Goal: Task Accomplishment & Management: Manage account settings

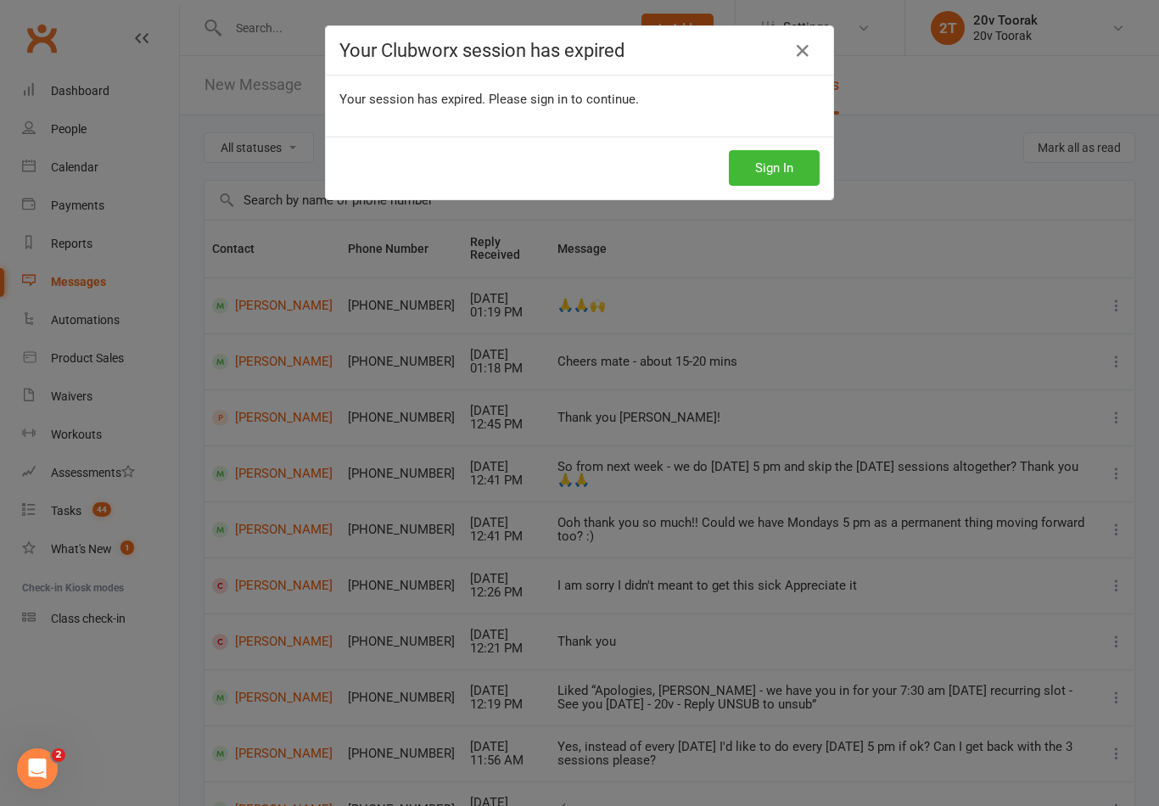
click at [759, 181] on button "Sign In" at bounding box center [774, 168] width 91 height 36
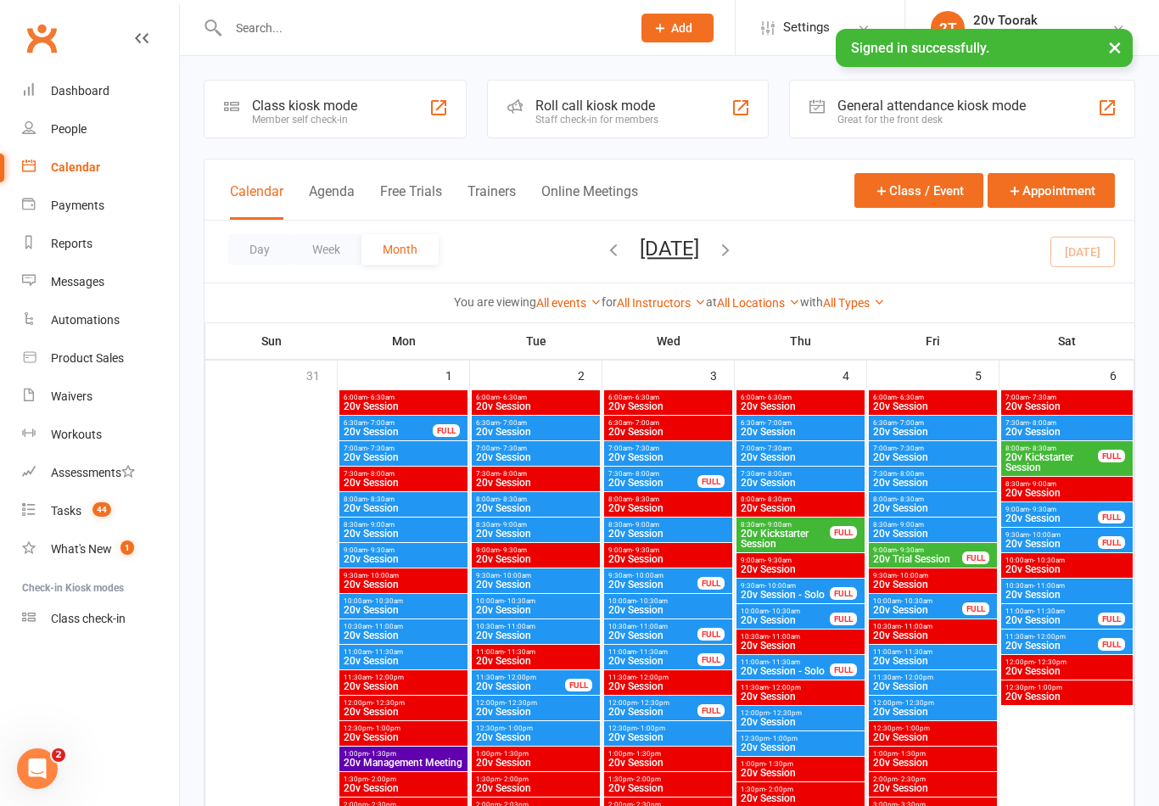
click at [331, 186] on button "Agenda" at bounding box center [332, 201] width 46 height 36
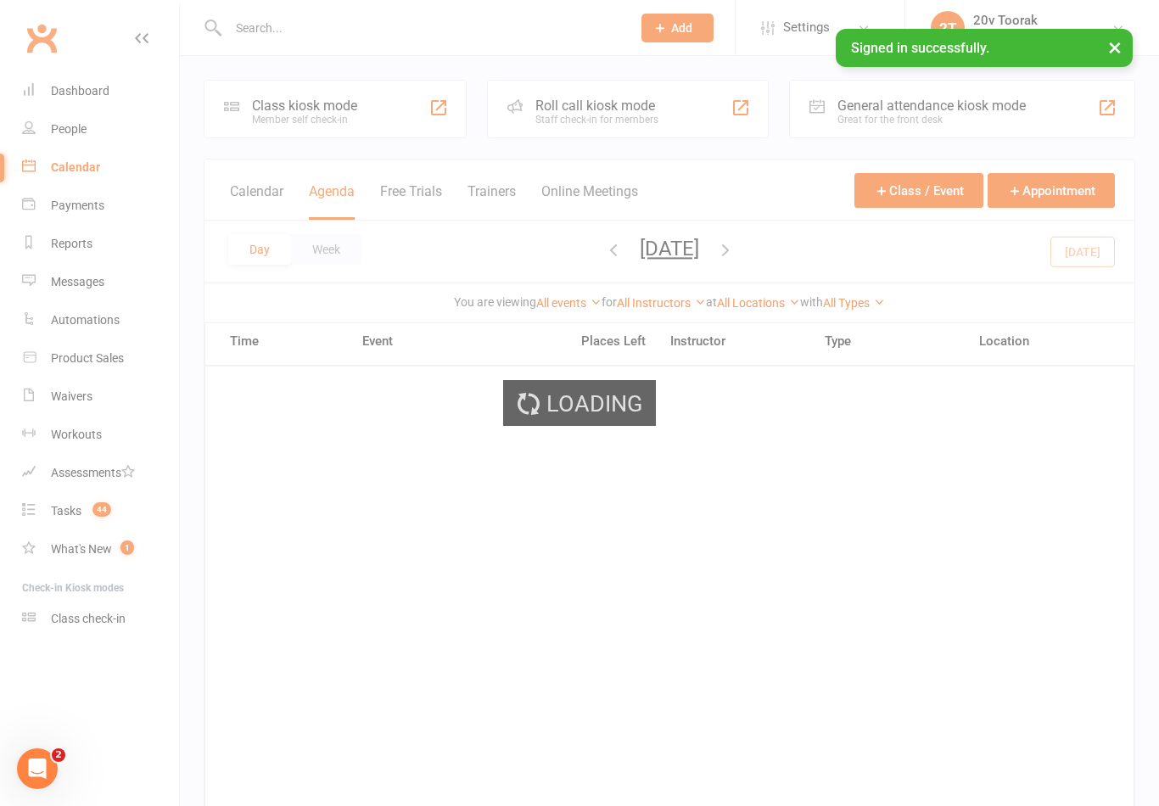
click at [328, 182] on div "Loading" at bounding box center [579, 403] width 1159 height 806
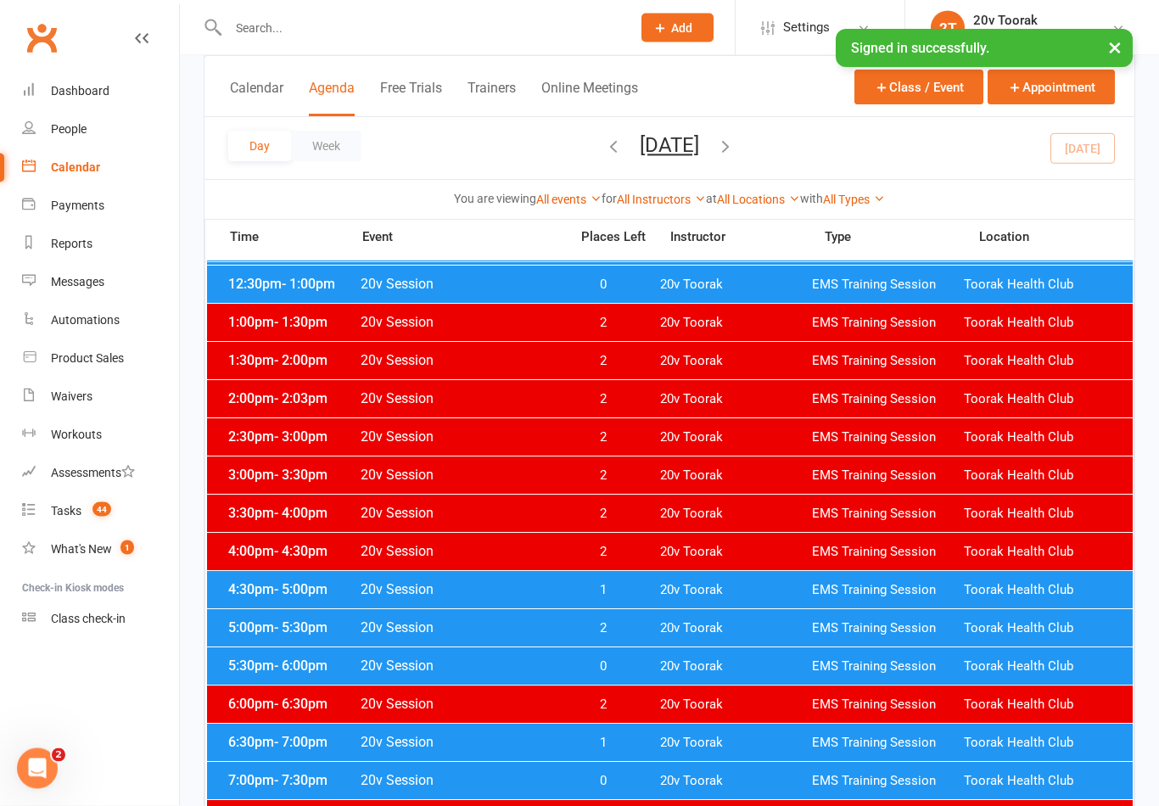
scroll to position [598, 0]
click at [233, 591] on span "4:30pm - 5:00pm" at bounding box center [292, 589] width 136 height 16
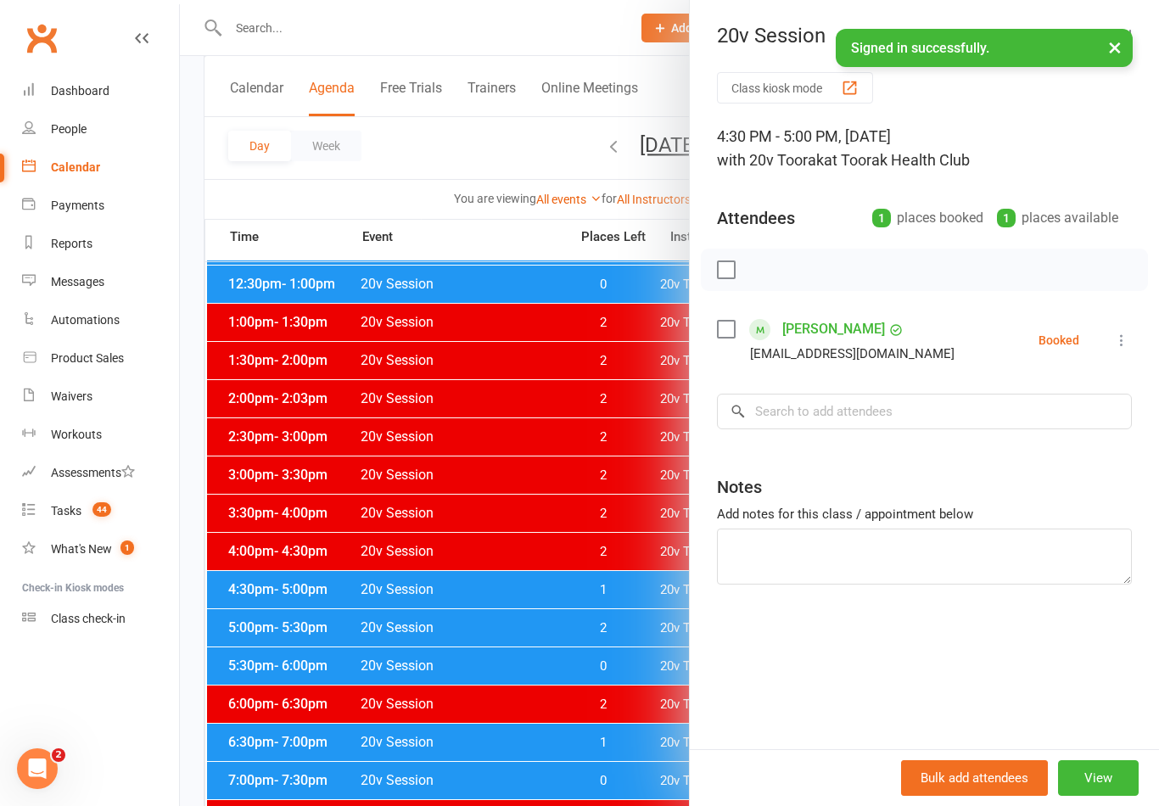
click at [265, 577] on div at bounding box center [669, 403] width 979 height 806
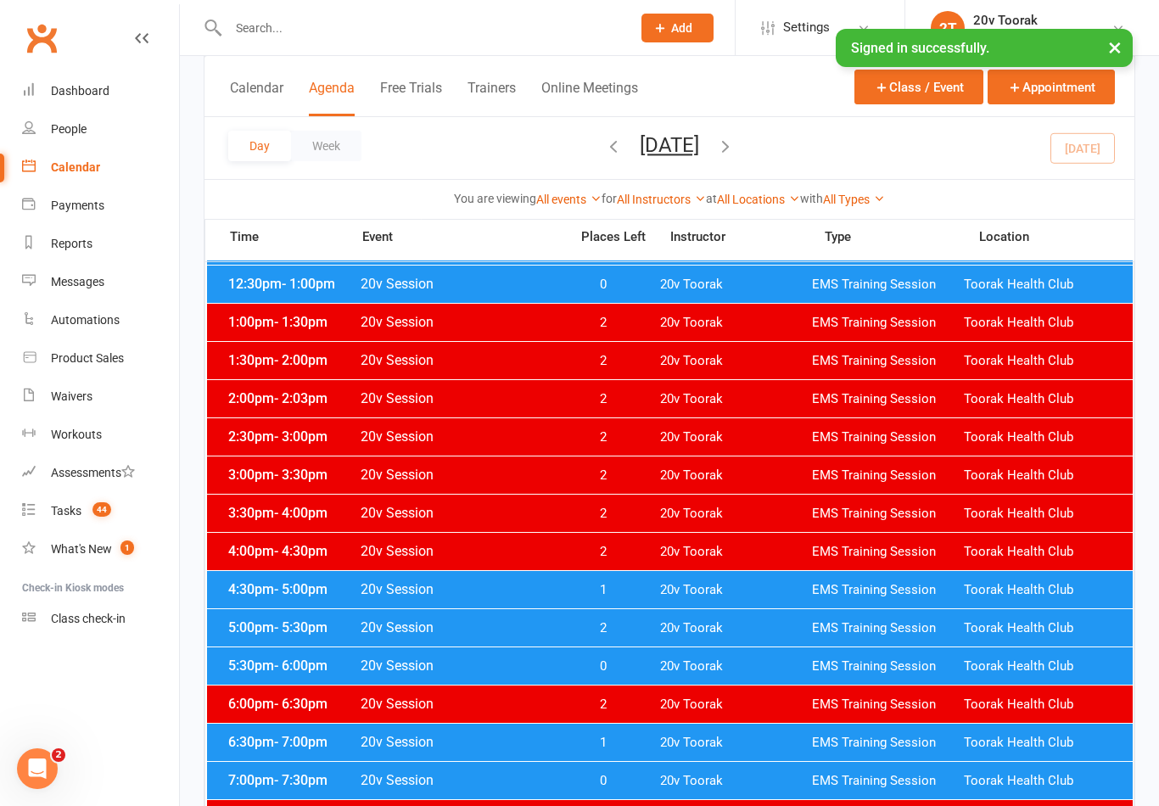
click at [272, 661] on span "5:30pm - 6:00pm" at bounding box center [292, 666] width 136 height 16
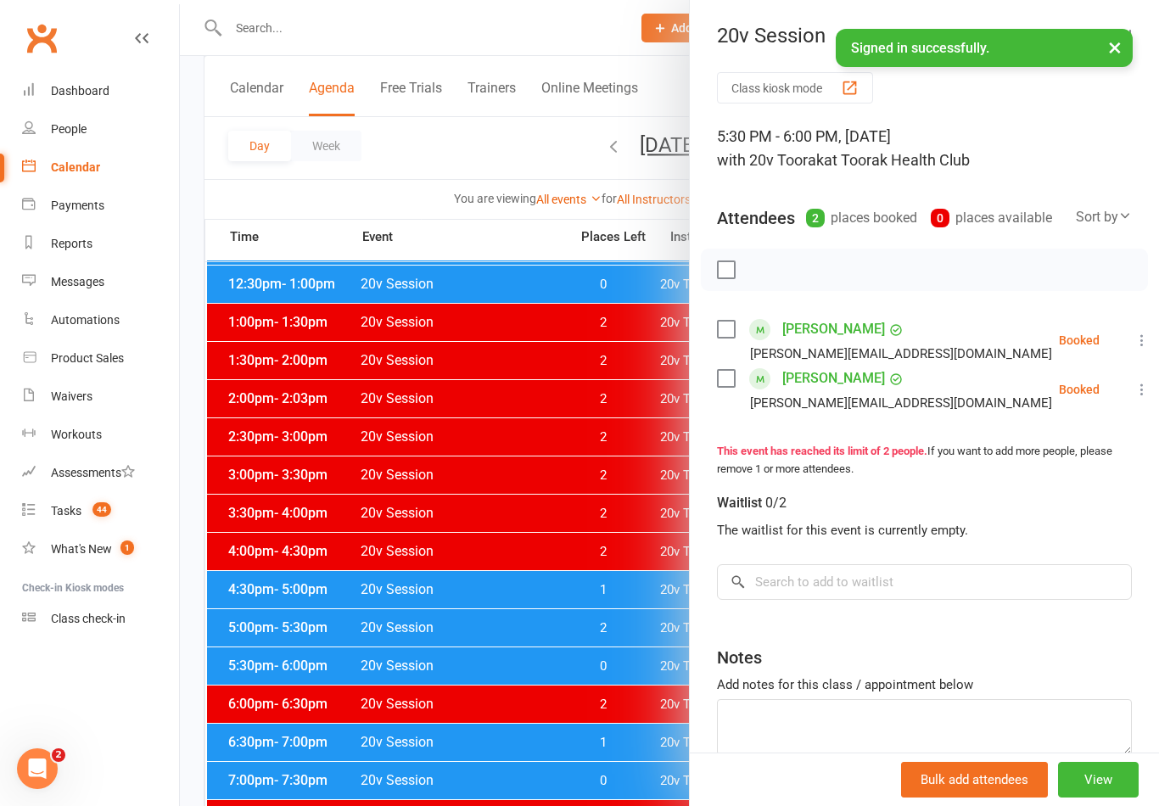
click at [309, 678] on div at bounding box center [669, 403] width 979 height 806
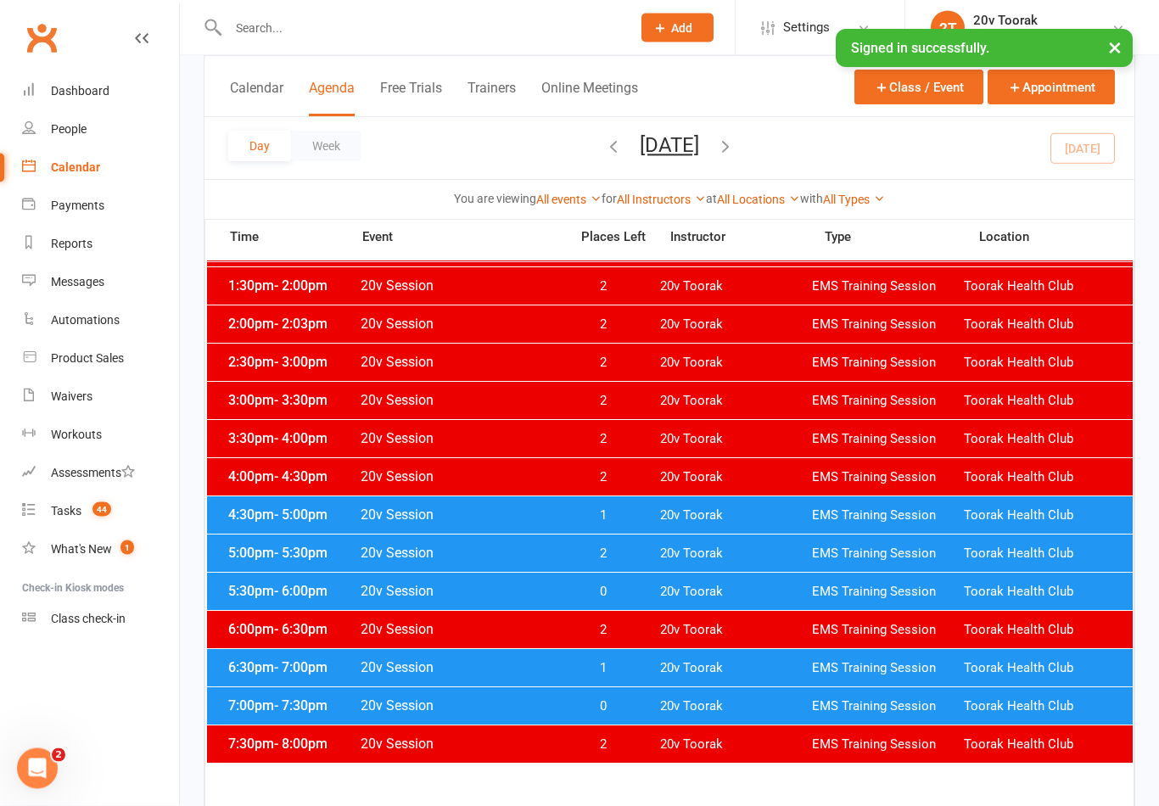
scroll to position [673, 0]
click at [244, 660] on span "6:30pm - 7:00pm" at bounding box center [292, 667] width 136 height 16
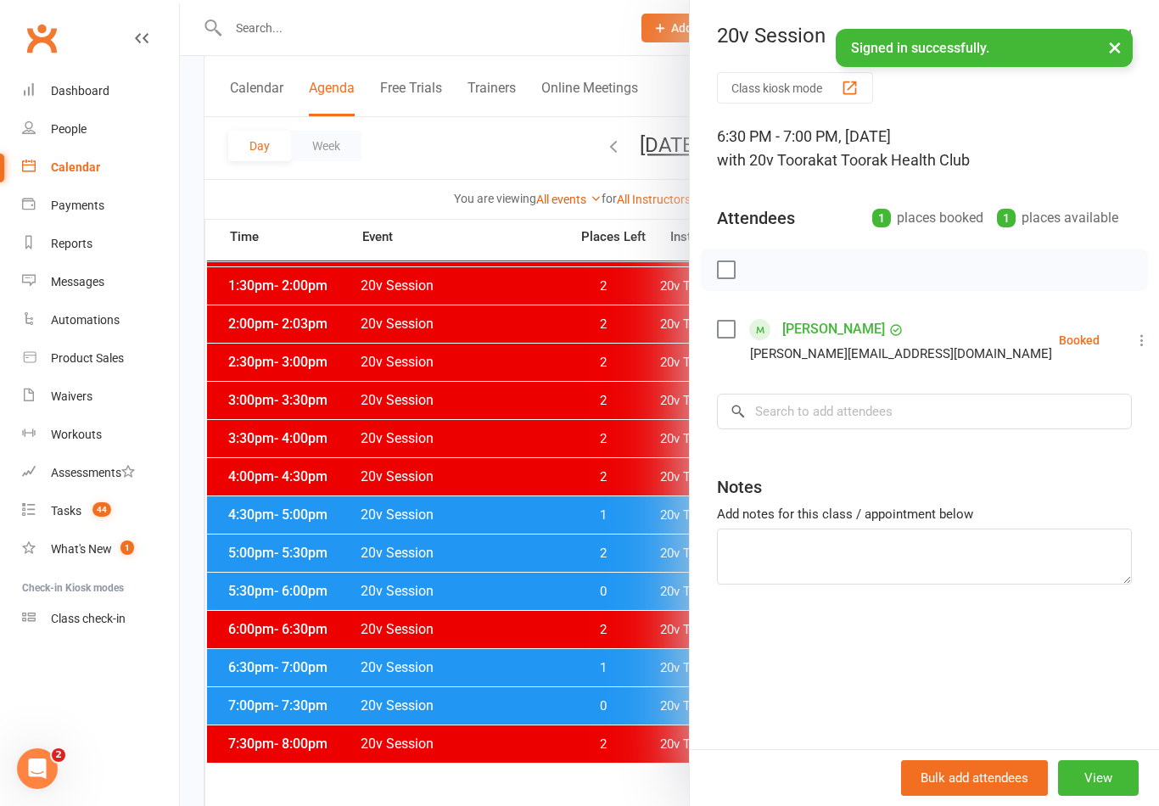
click at [274, 675] on div at bounding box center [669, 403] width 979 height 806
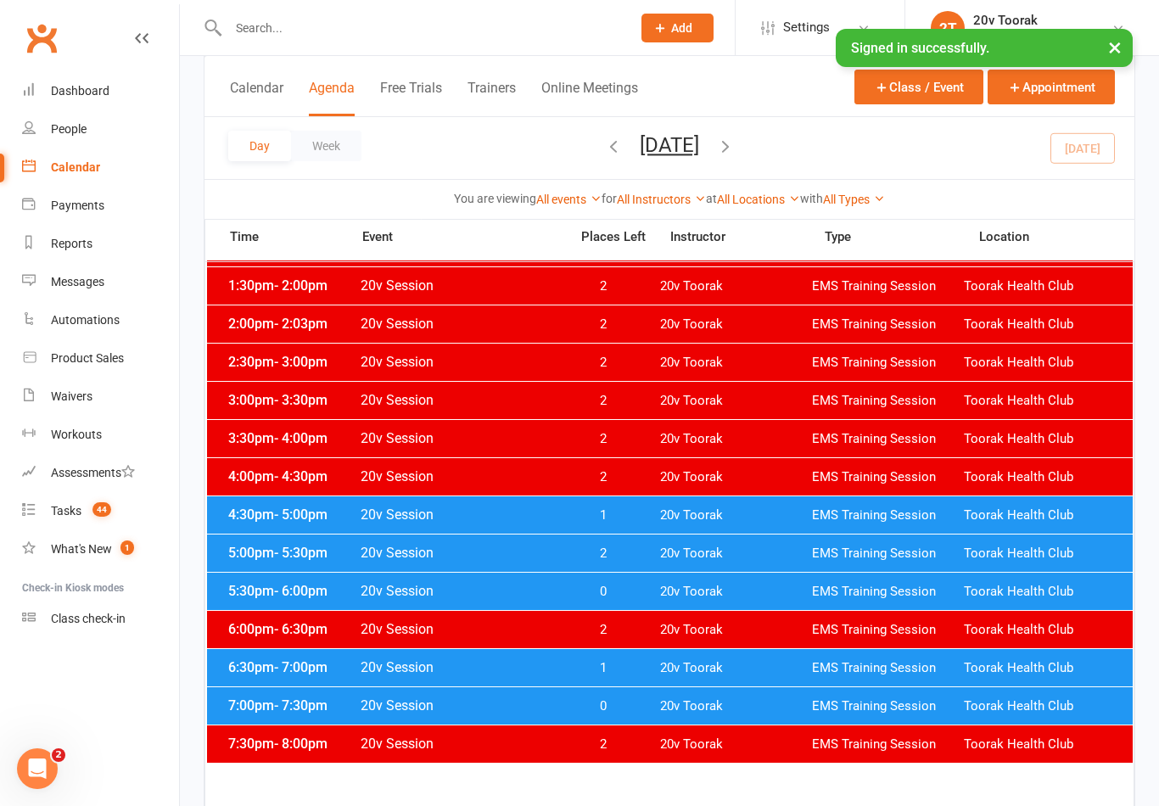
click at [289, 709] on span "- 7:30pm" at bounding box center [300, 705] width 53 height 16
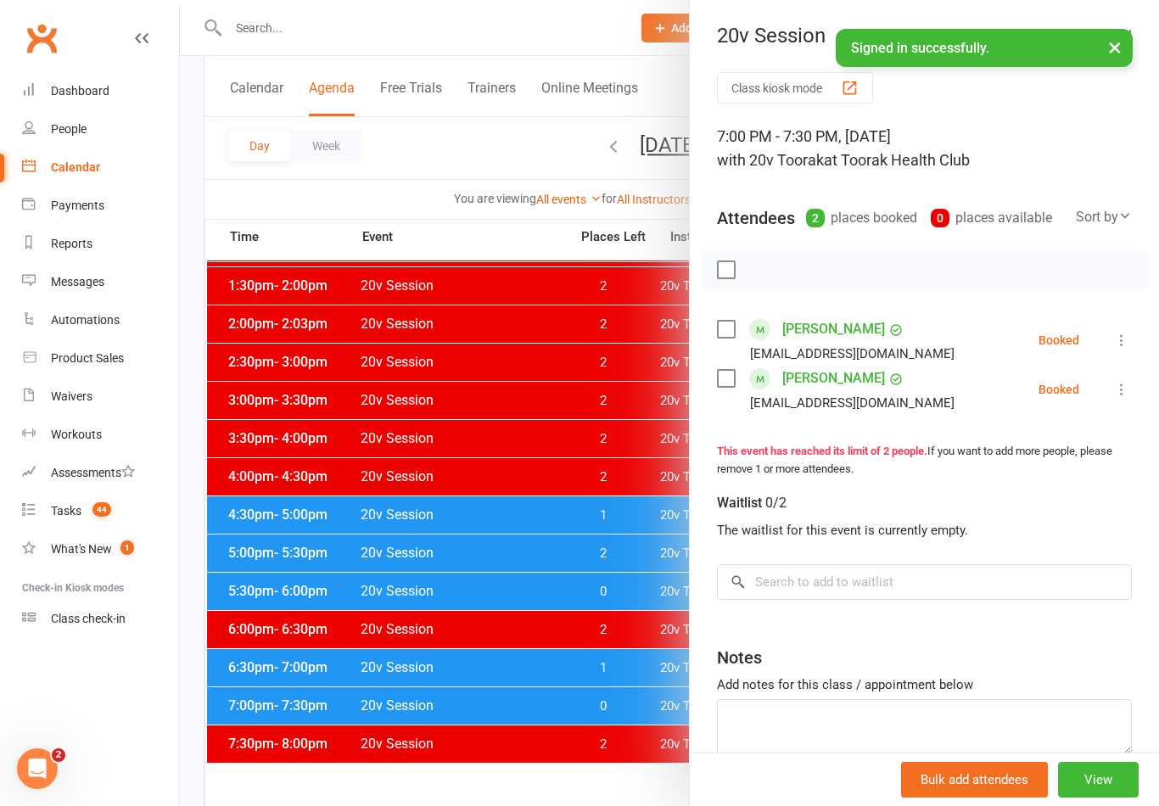
click at [306, 725] on div at bounding box center [669, 403] width 979 height 806
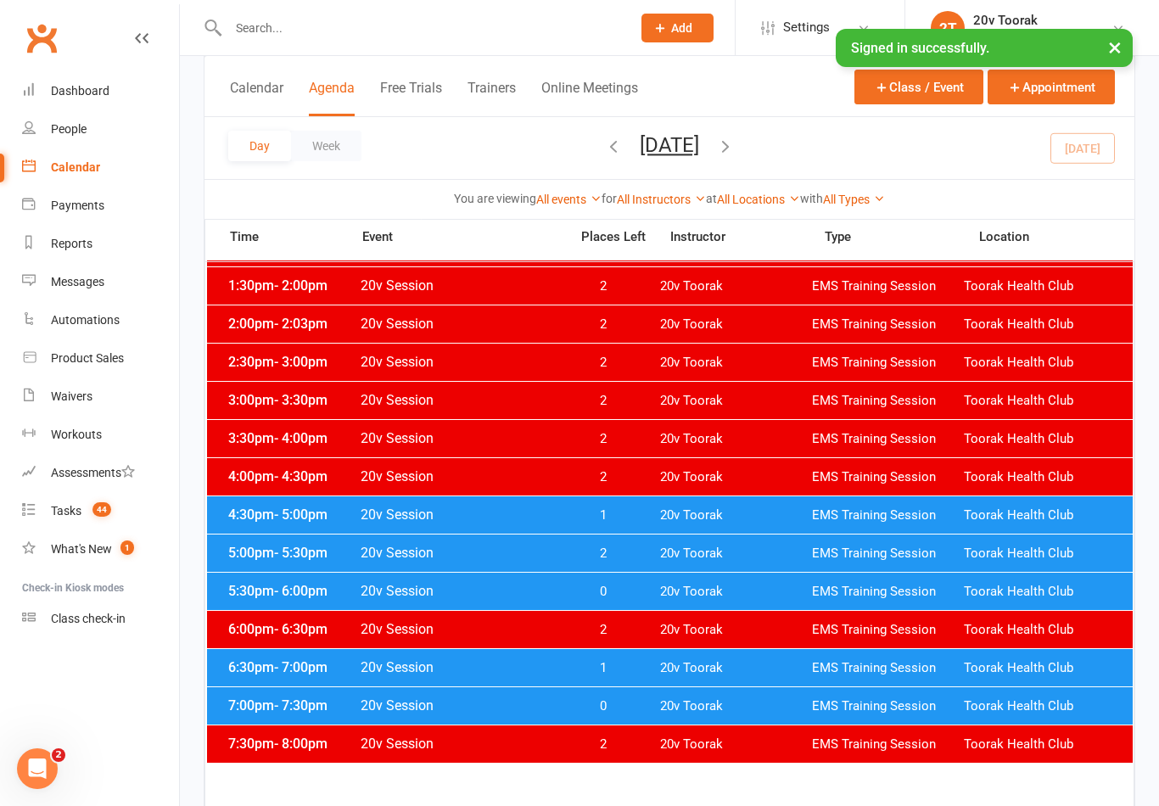
click at [262, 682] on div "6:30pm - 7:00pm 20v Session 1 20v Toorak EMS Training Session Toorak Health Club" at bounding box center [670, 667] width 926 height 37
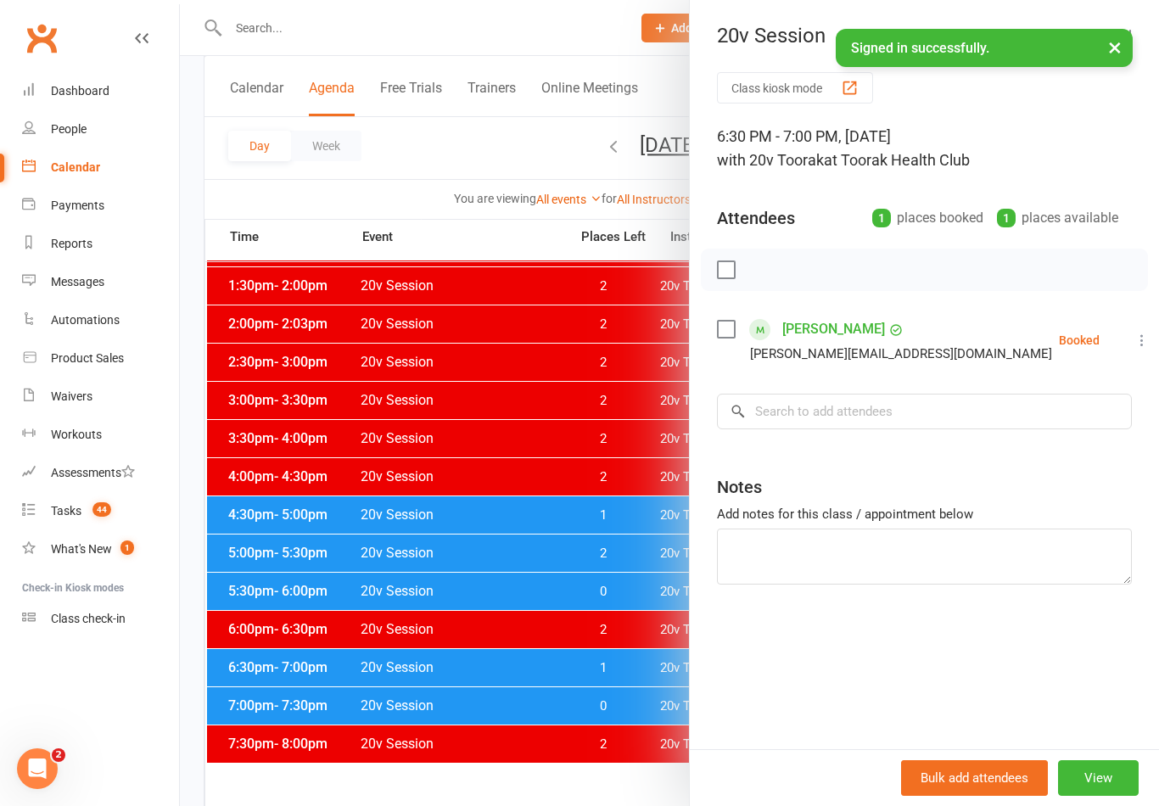
click at [280, 672] on div at bounding box center [669, 403] width 979 height 806
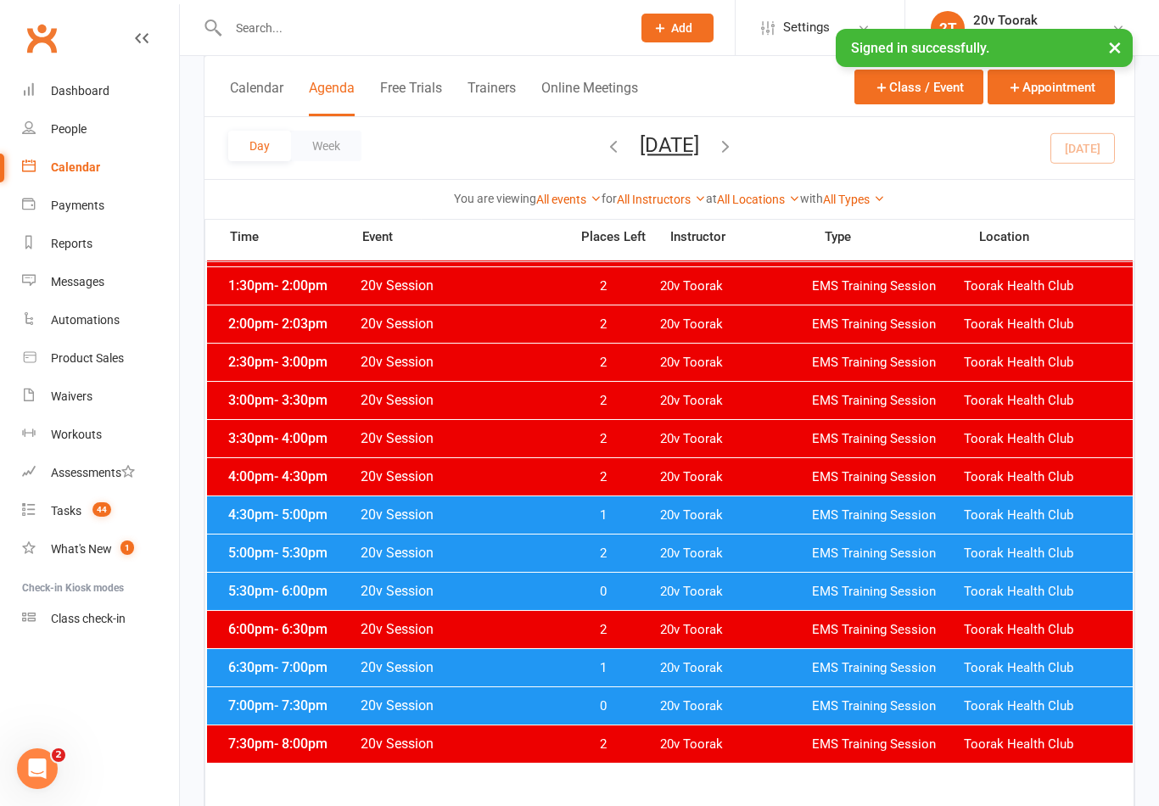
click at [261, 584] on span "5:30pm - 6:00pm" at bounding box center [292, 591] width 136 height 16
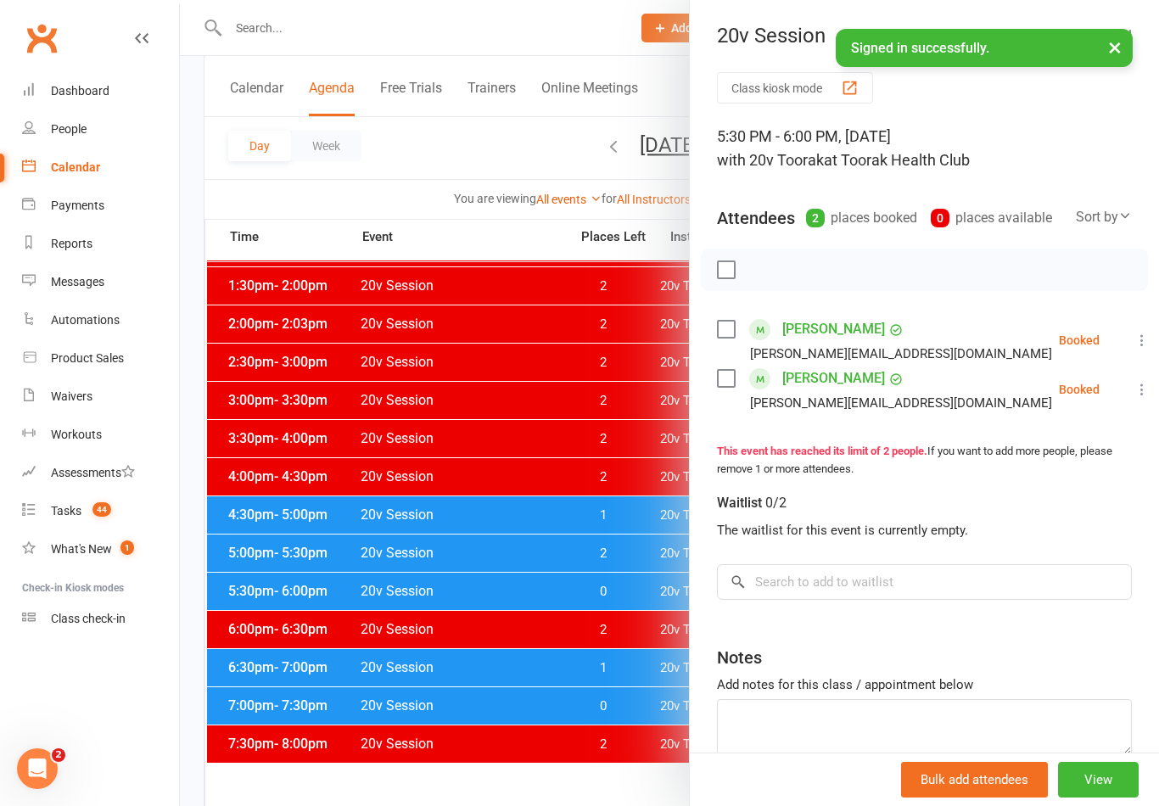
click at [249, 598] on div at bounding box center [669, 403] width 979 height 806
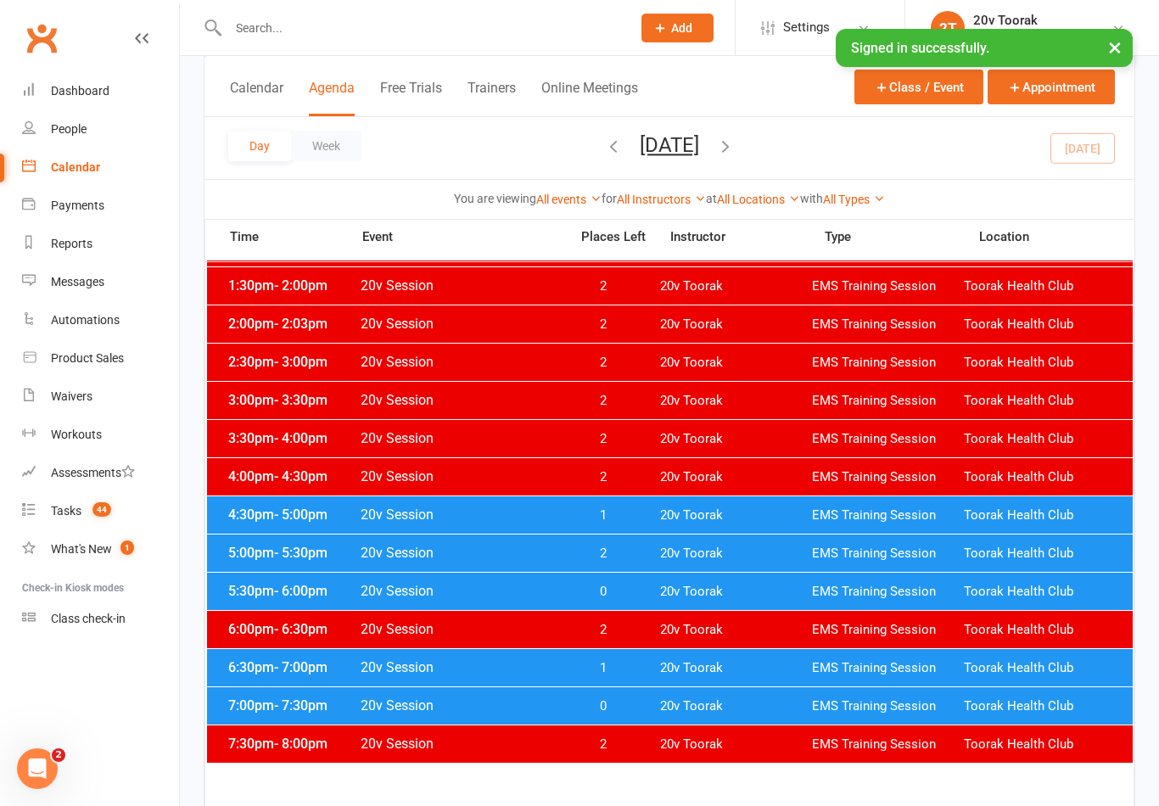
click at [254, 529] on div "4:30pm - 5:00pm 20v Session 1 20v Toorak EMS Training Session Toorak Health Club" at bounding box center [670, 514] width 926 height 37
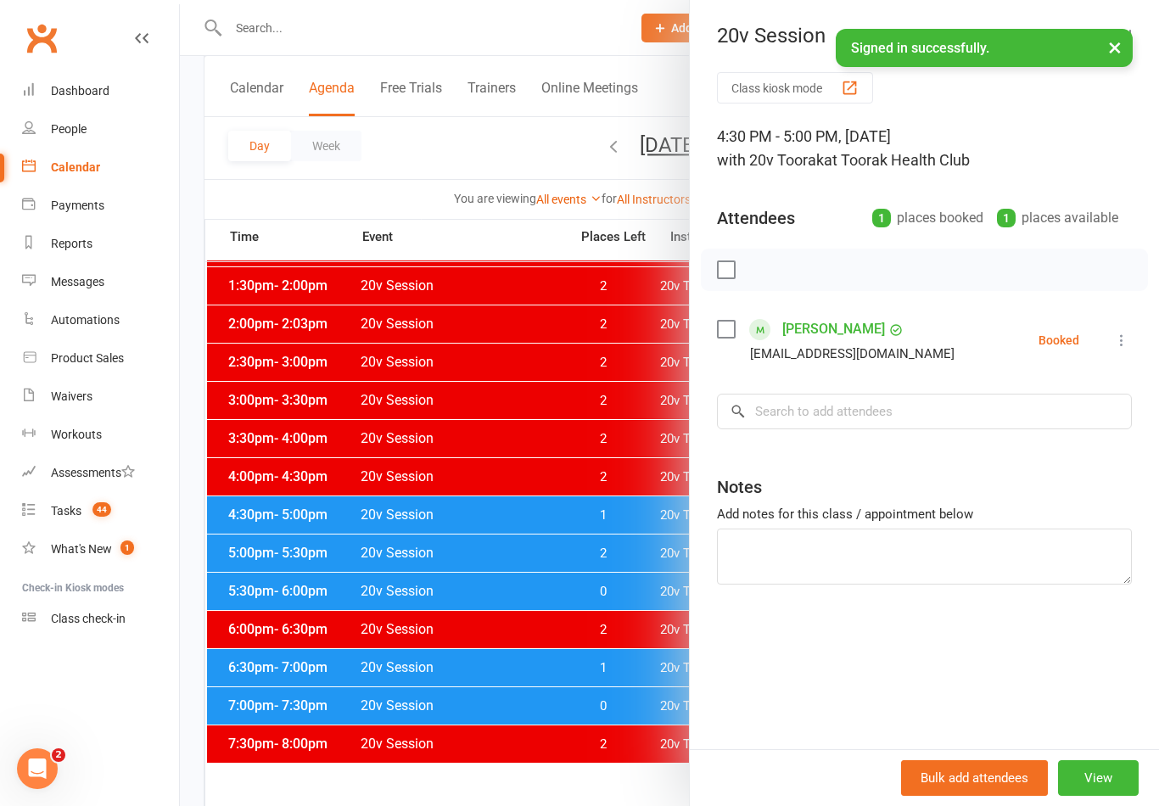
click at [264, 531] on div at bounding box center [669, 403] width 979 height 806
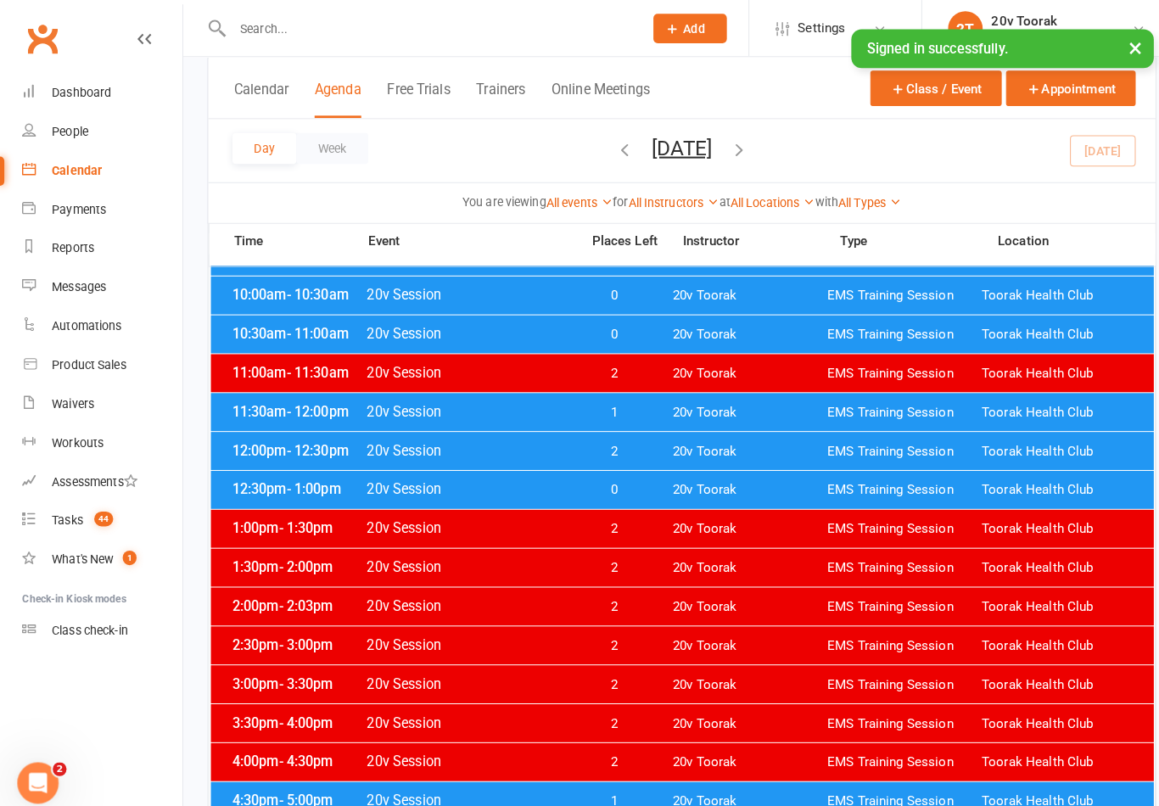
scroll to position [400, 0]
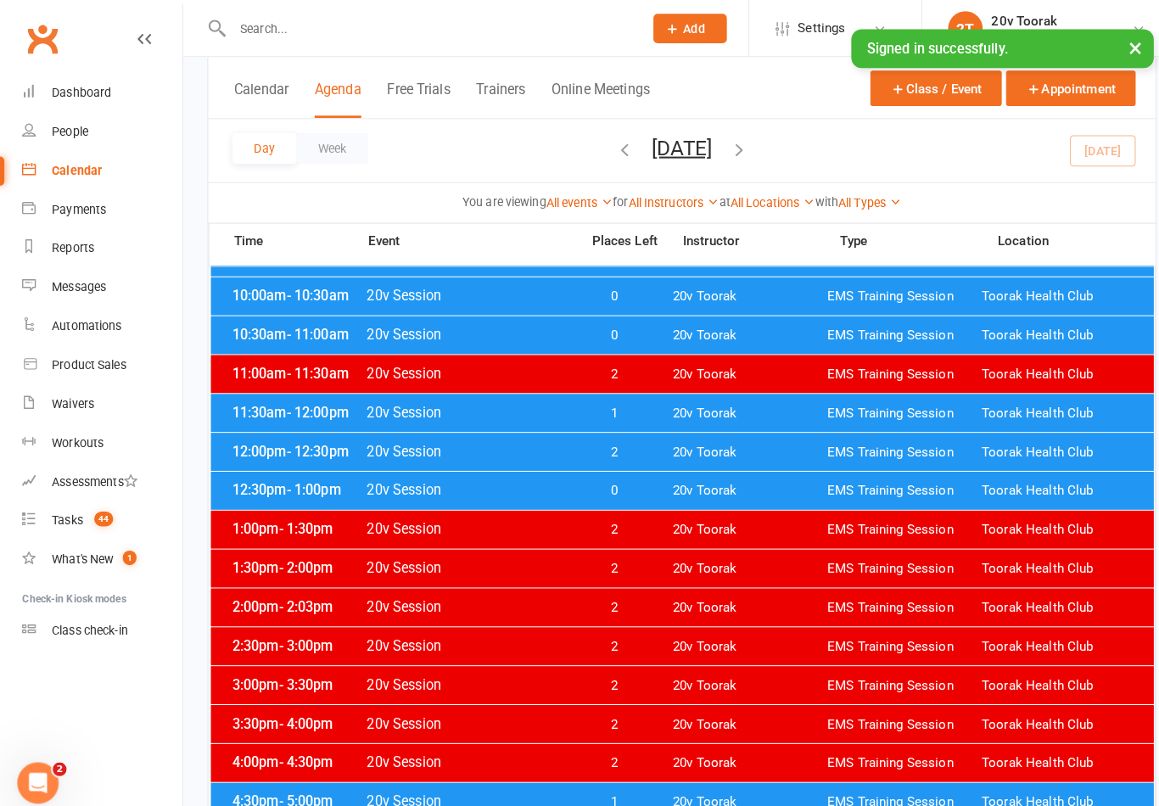
click at [9, 585] on li "Check-in Kiosk modes" at bounding box center [89, 588] width 179 height 23
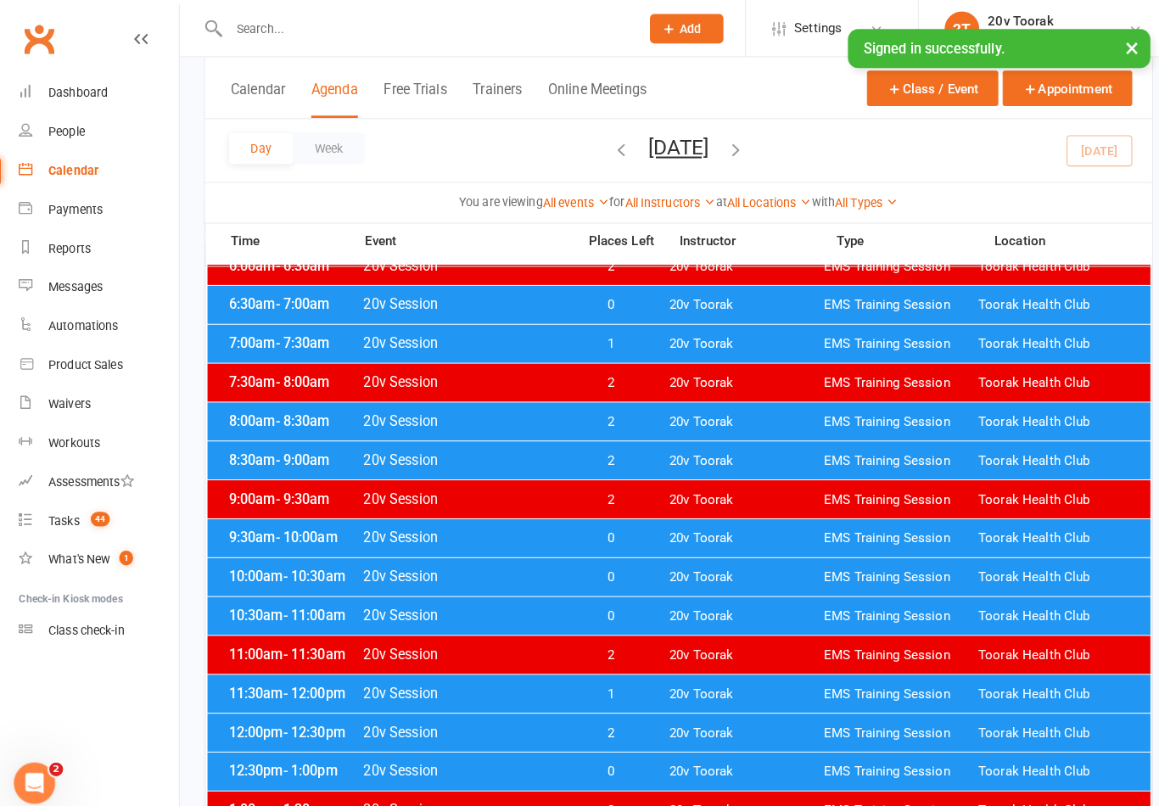
scroll to position [124, 0]
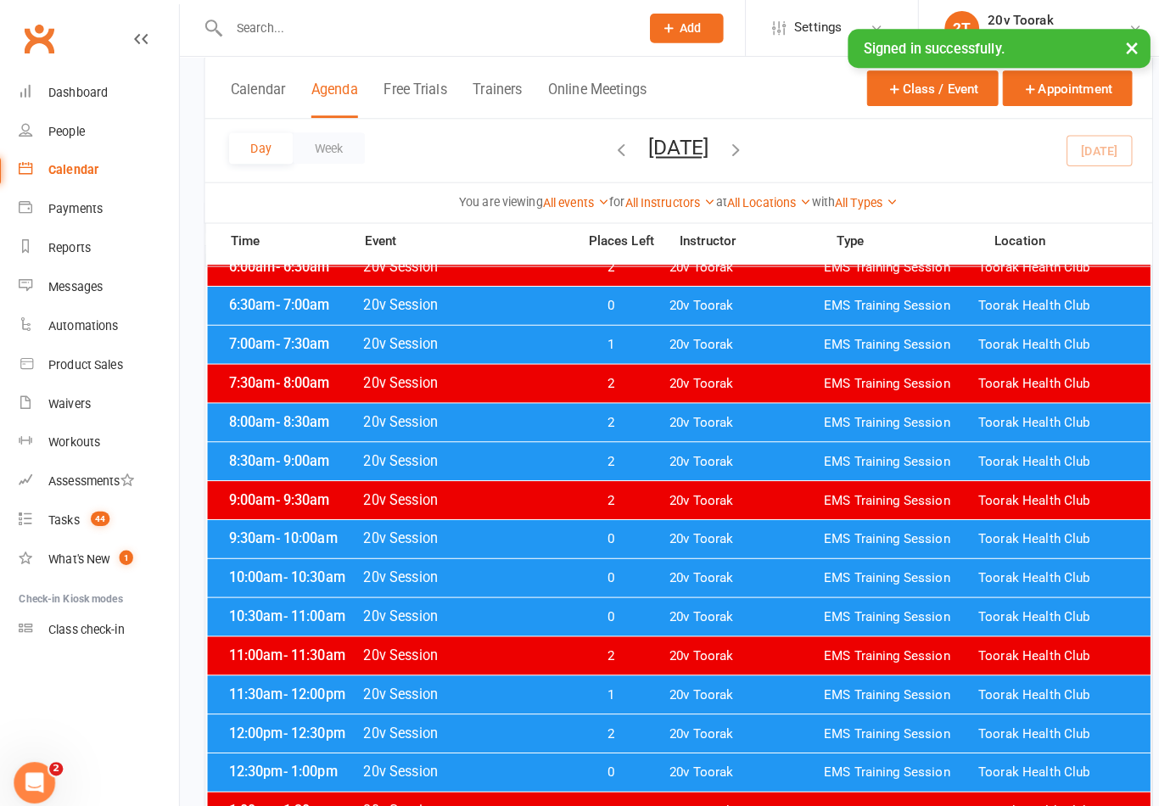
click at [86, 292] on link "Messages" at bounding box center [100, 282] width 157 height 38
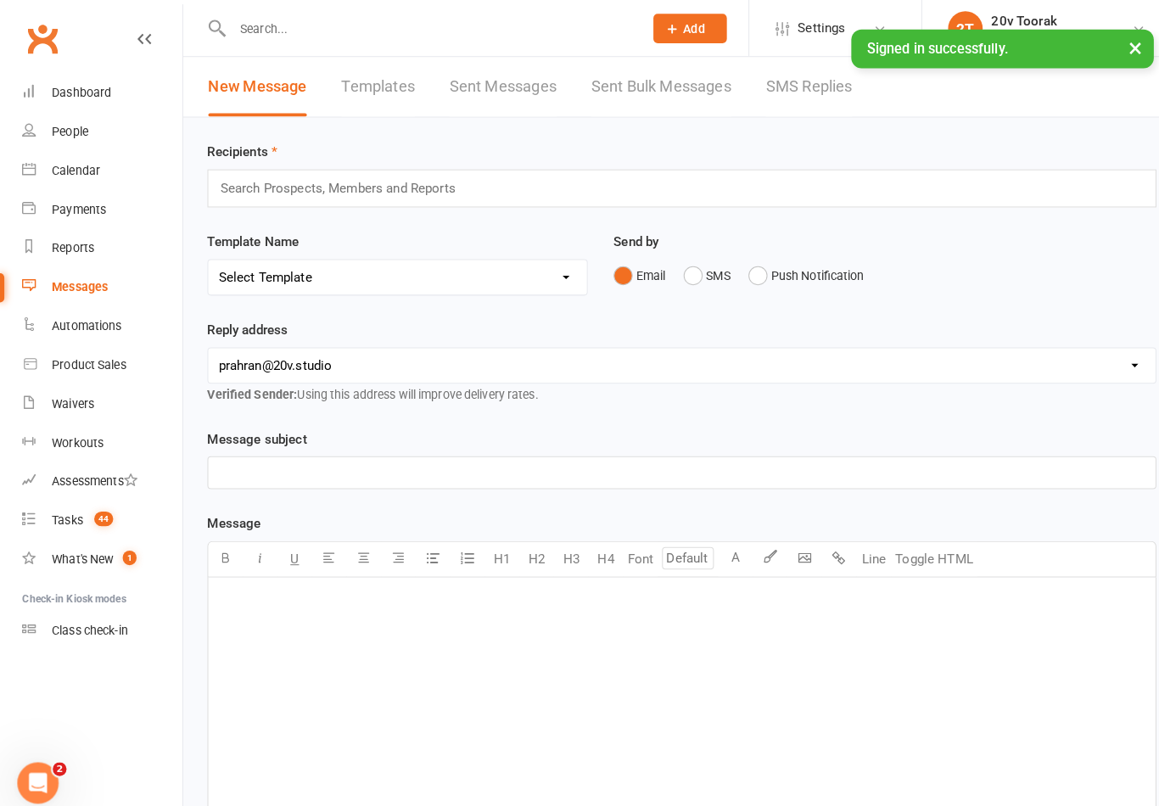
click at [791, 90] on link "SMS Replies" at bounding box center [794, 85] width 85 height 59
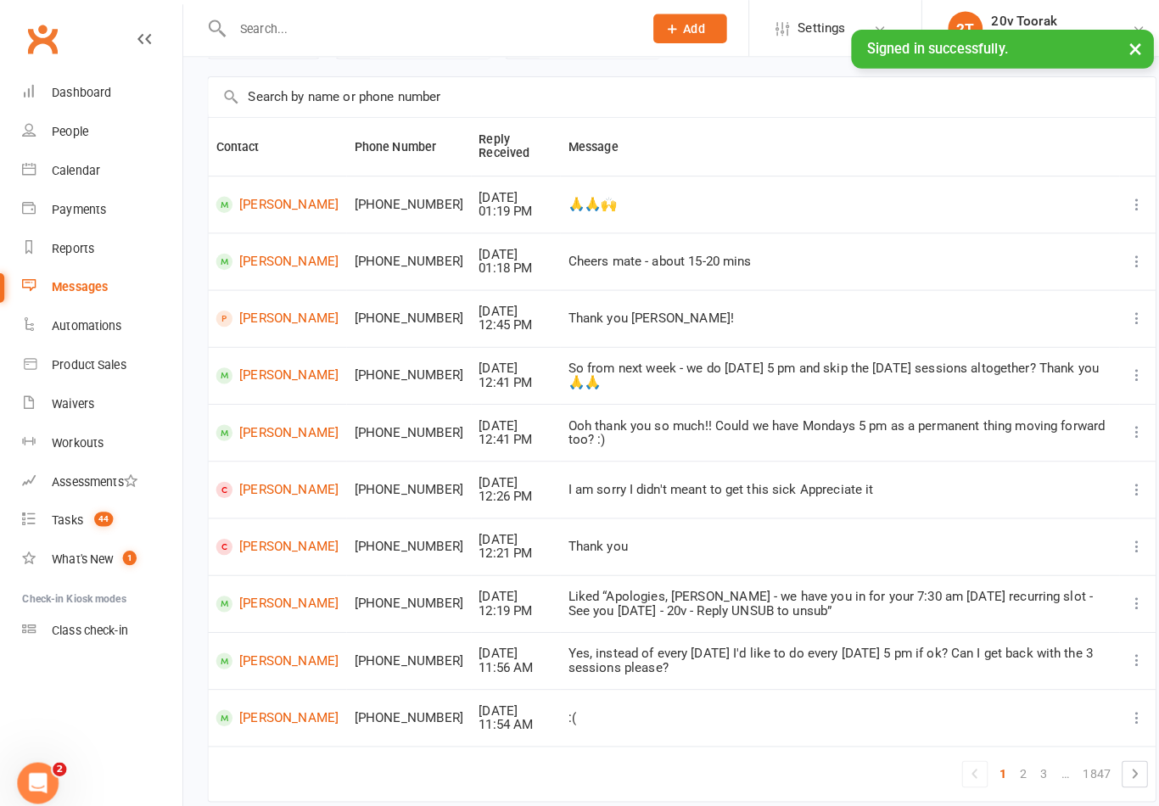
scroll to position [103, 0]
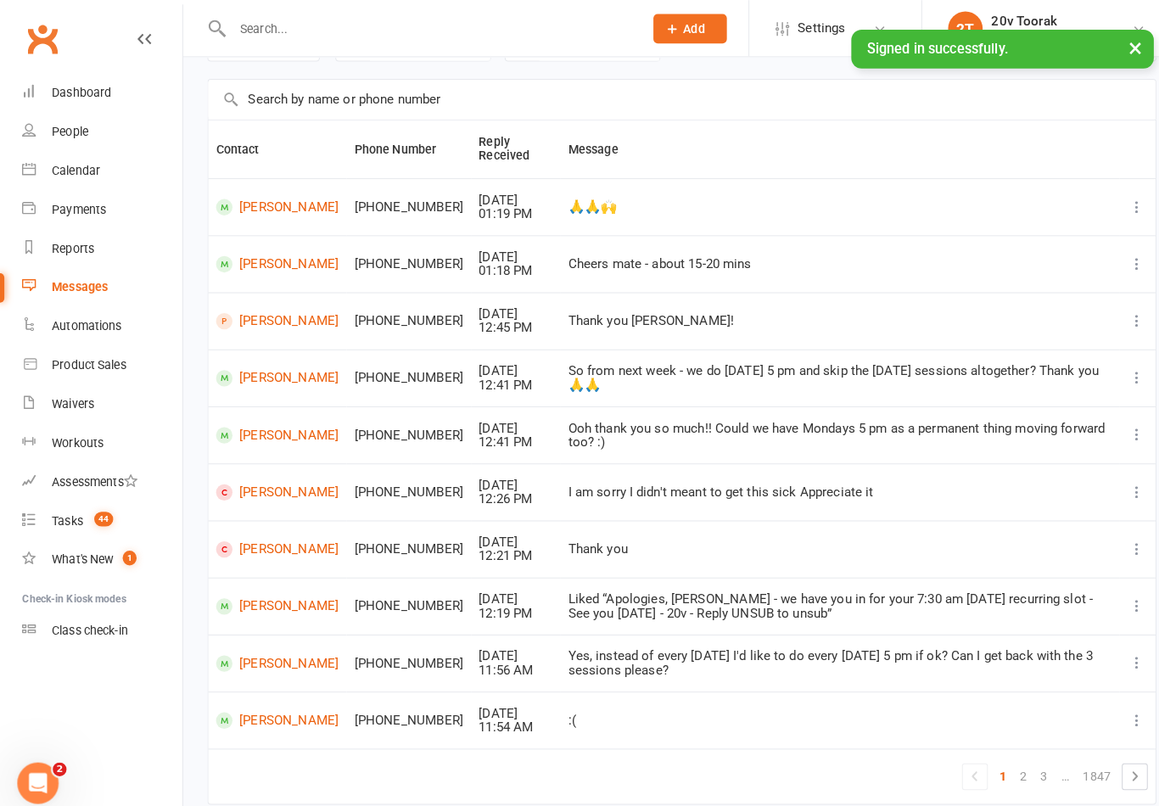
click at [255, 307] on link "[PERSON_NAME]" at bounding box center [272, 315] width 120 height 16
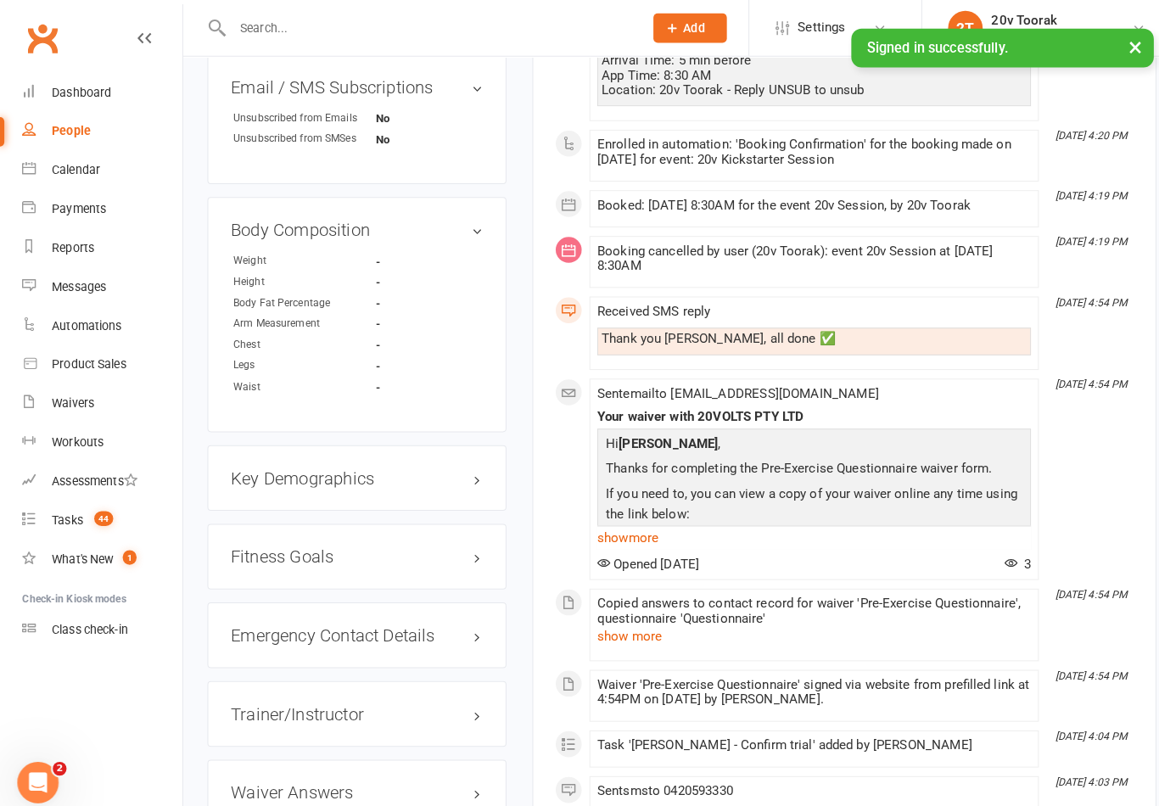
scroll to position [1050, 0]
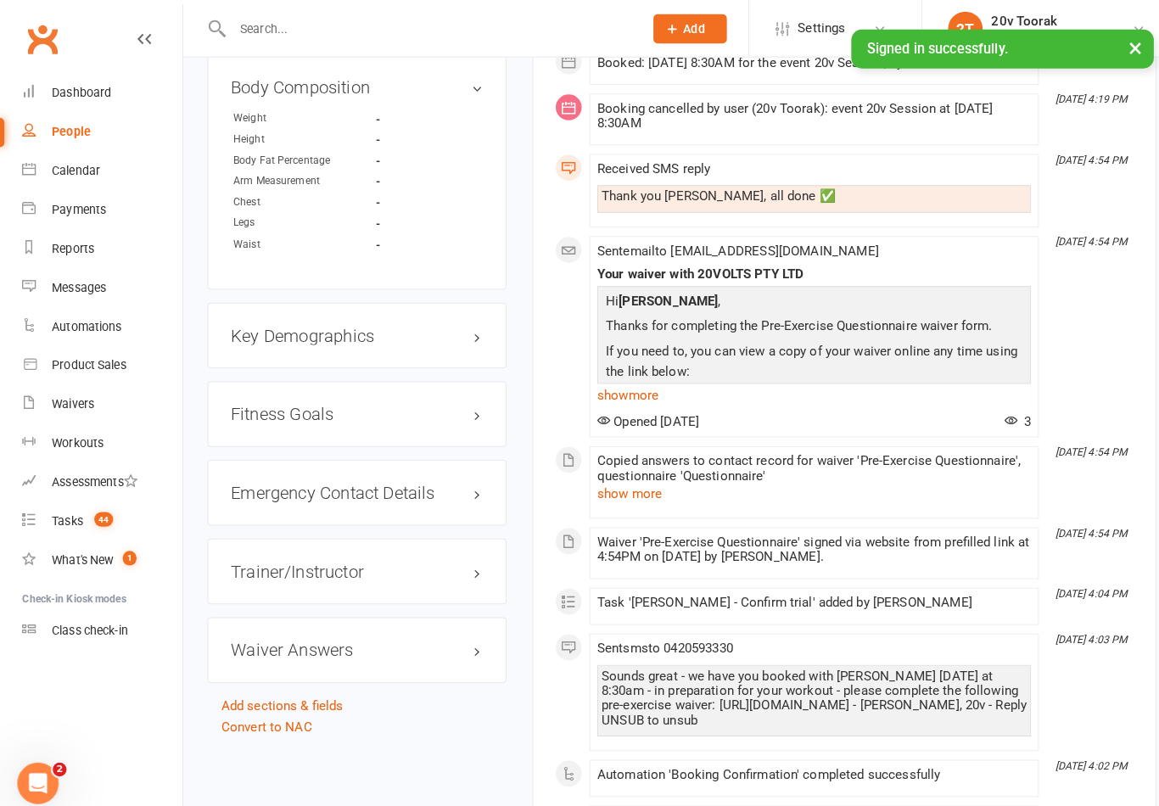
click at [613, 391] on link "show more" at bounding box center [799, 388] width 426 height 24
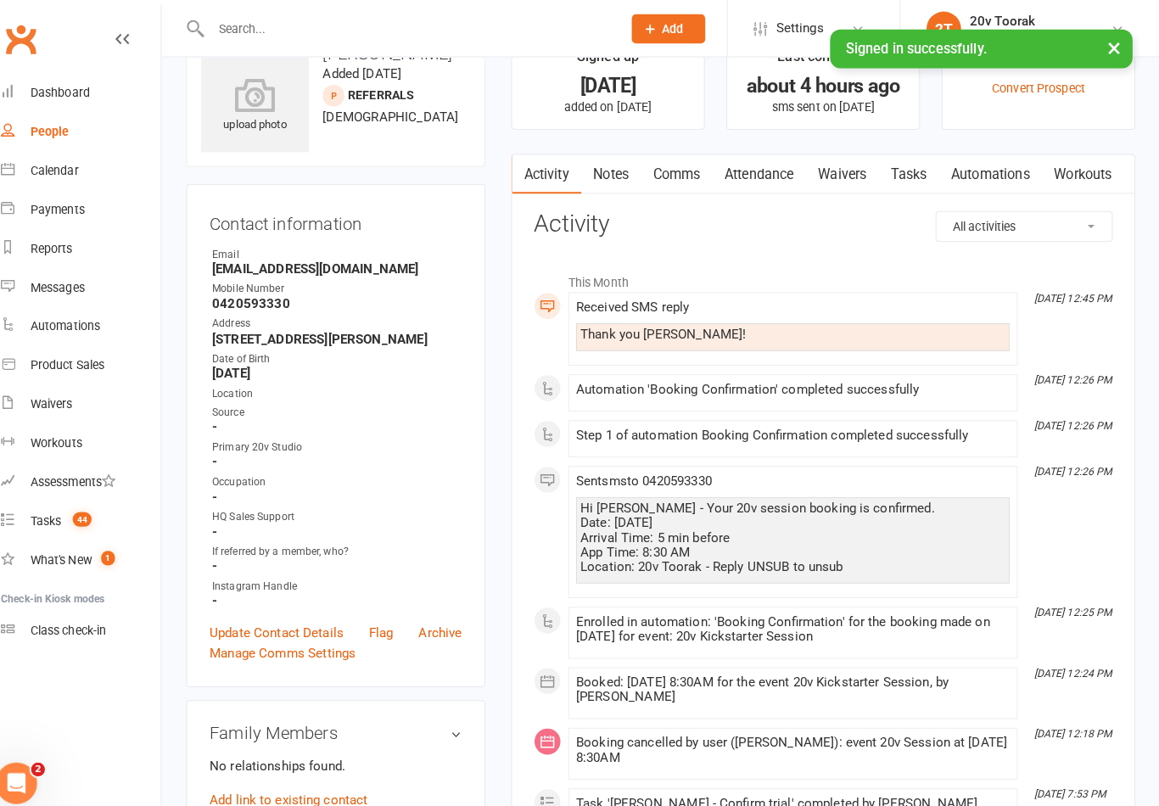
scroll to position [0, 0]
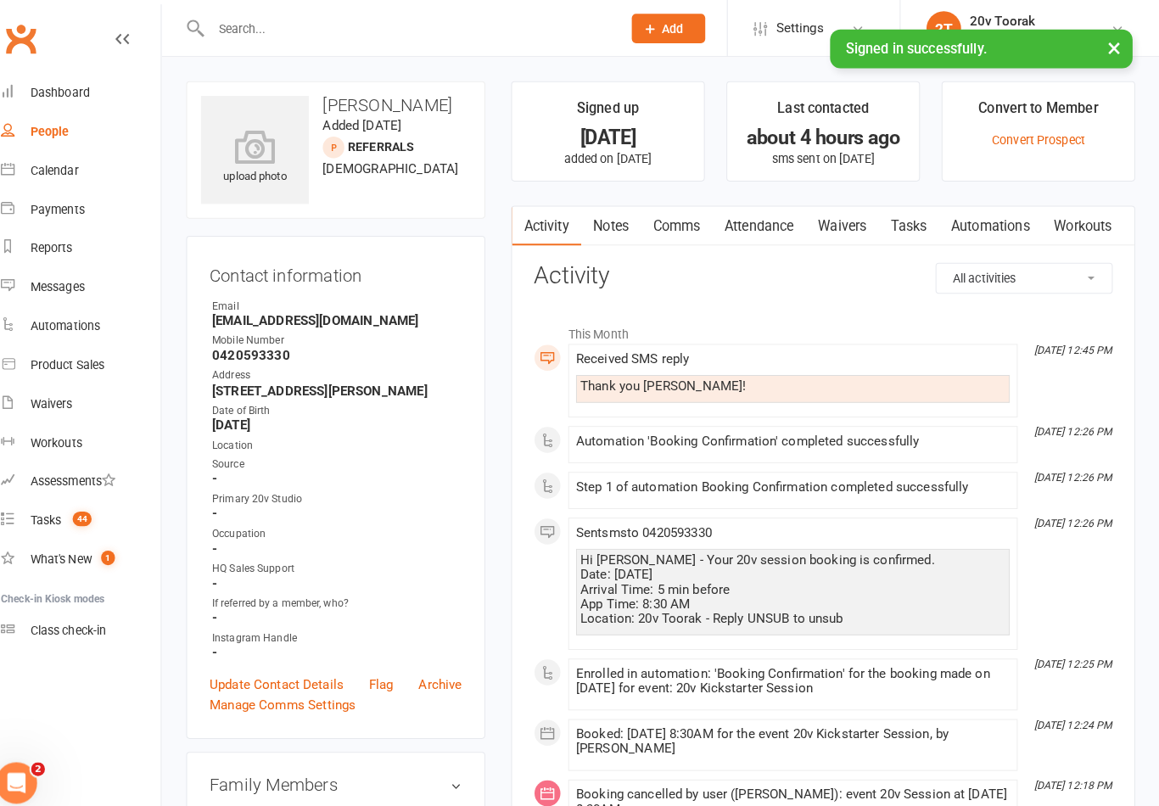
click at [51, 186] on link "Calendar" at bounding box center [100, 167] width 157 height 38
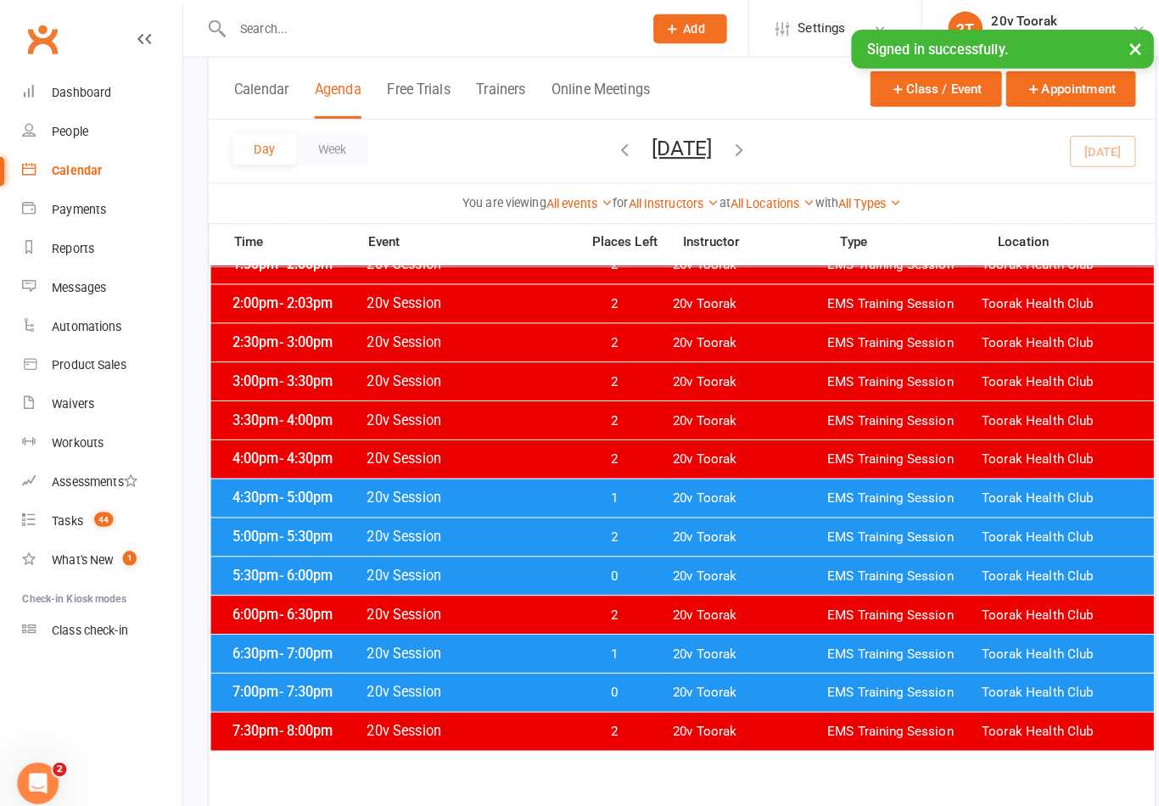
click at [262, 477] on div "4:30pm - 5:00pm 20v Session 1 20v Toorak EMS Training Session Toorak Health Club" at bounding box center [670, 488] width 926 height 37
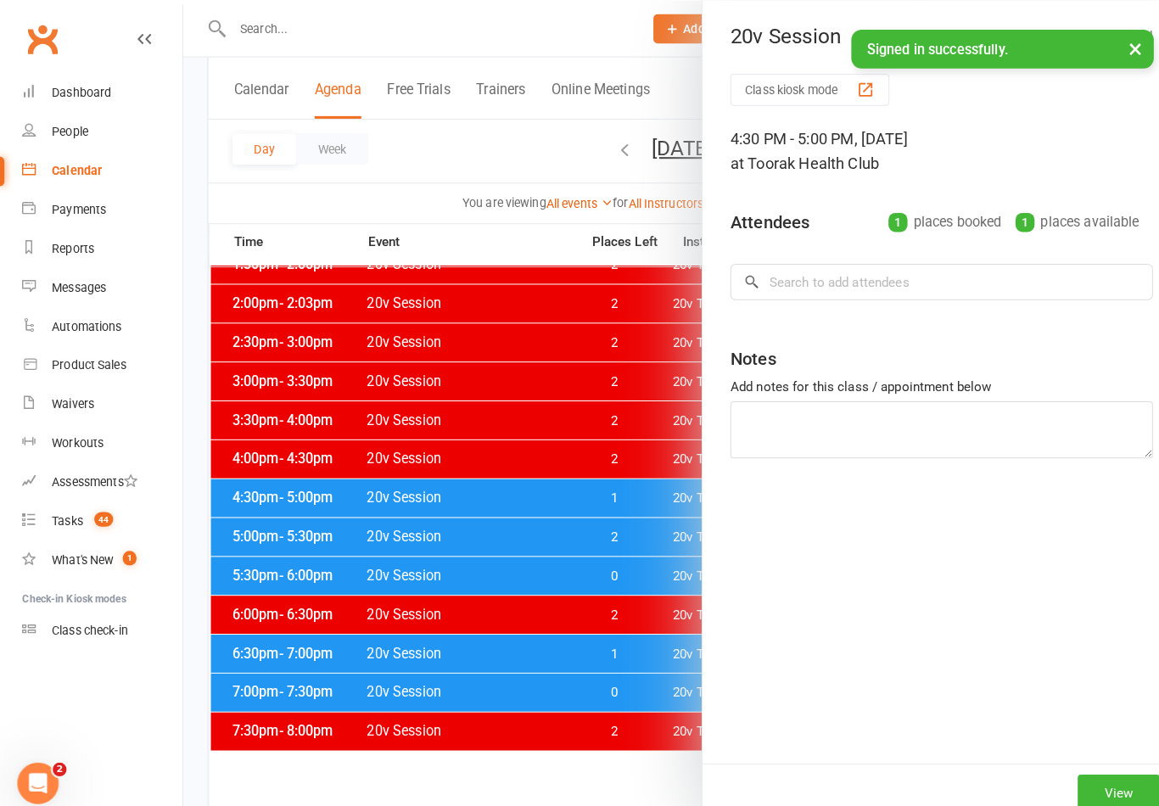
scroll to position [699, 0]
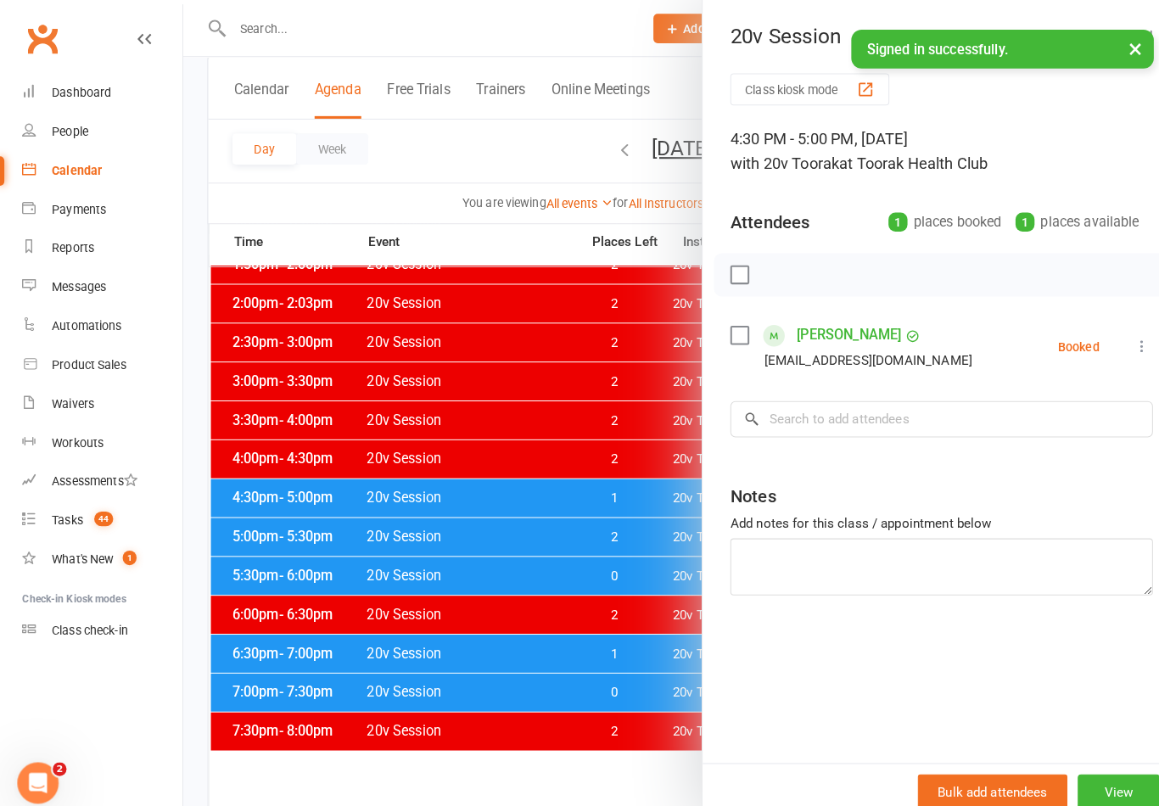
click at [263, 479] on div at bounding box center [669, 403] width 979 height 806
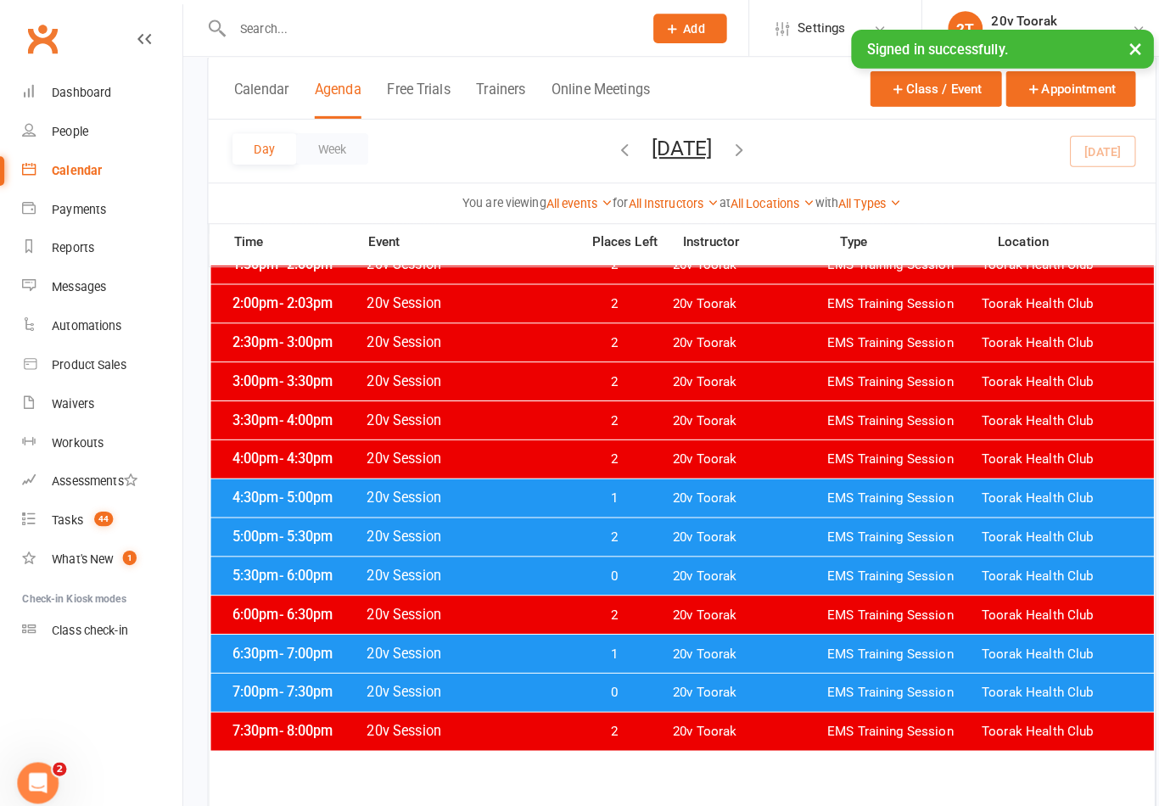
click at [640, 154] on button "Tuesday, Sep 16, 2025" at bounding box center [669, 145] width 59 height 24
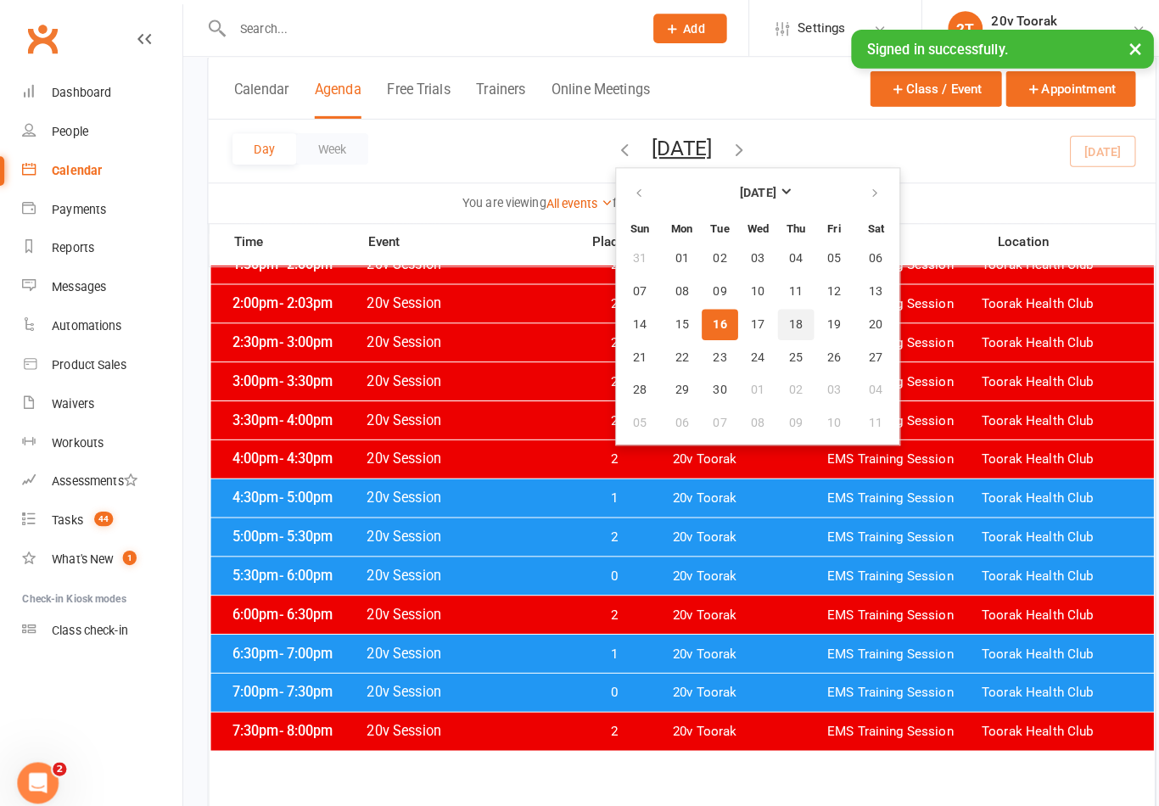
click at [764, 325] on button "18" at bounding box center [782, 318] width 36 height 31
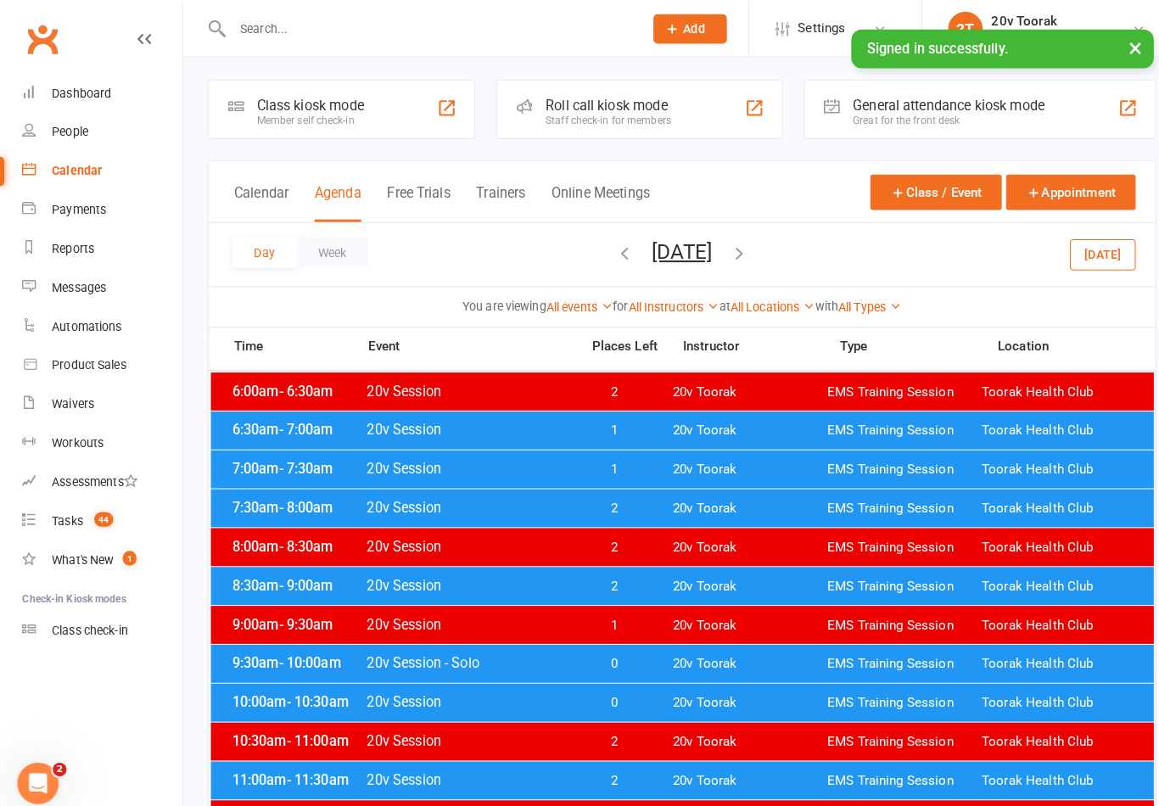
scroll to position [0, 0]
